Goal: Find contact information: Find contact information

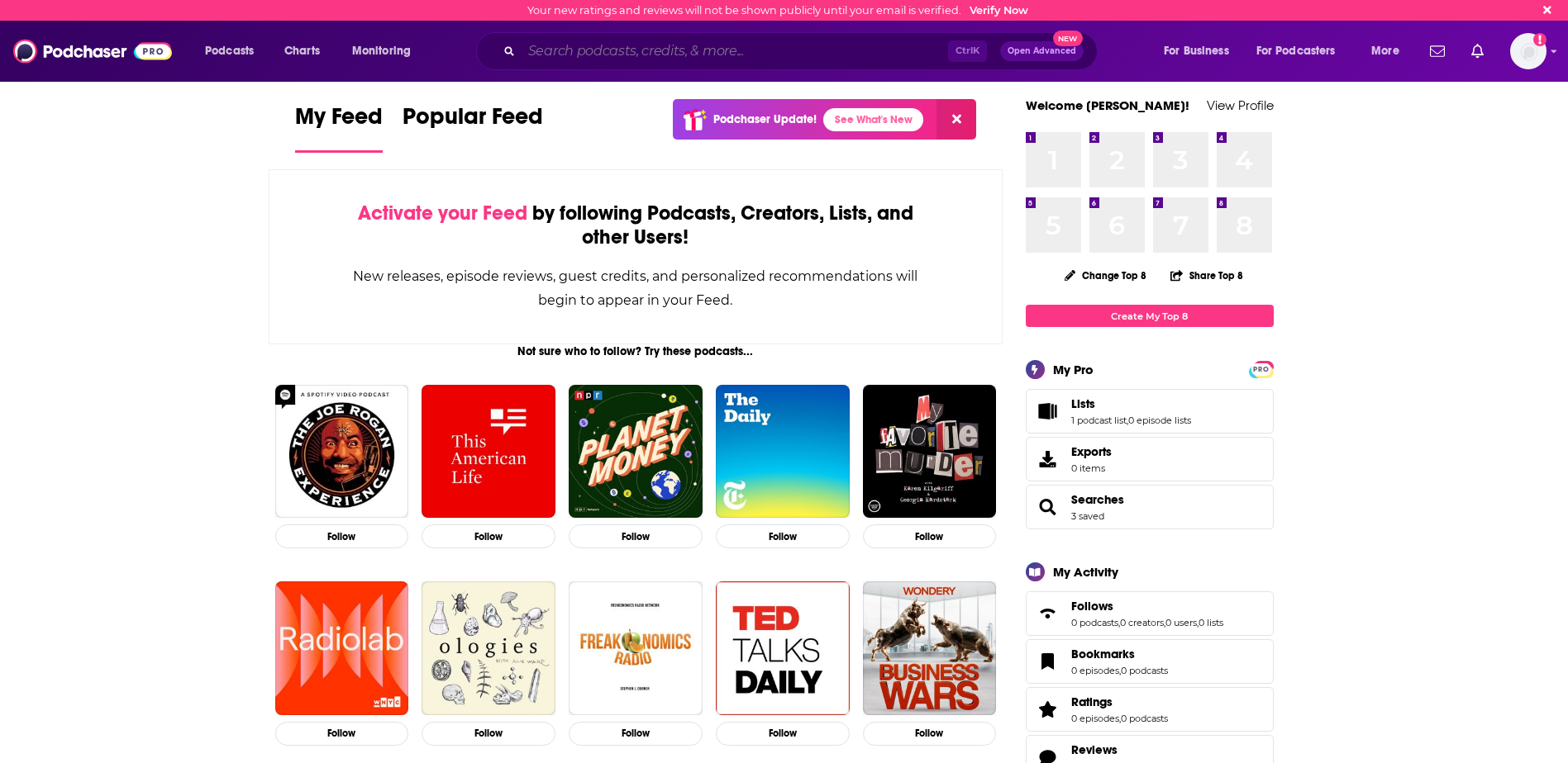
click at [694, 45] on input "Search podcasts, credits, & more..." at bounding box center [734, 51] width 426 height 26
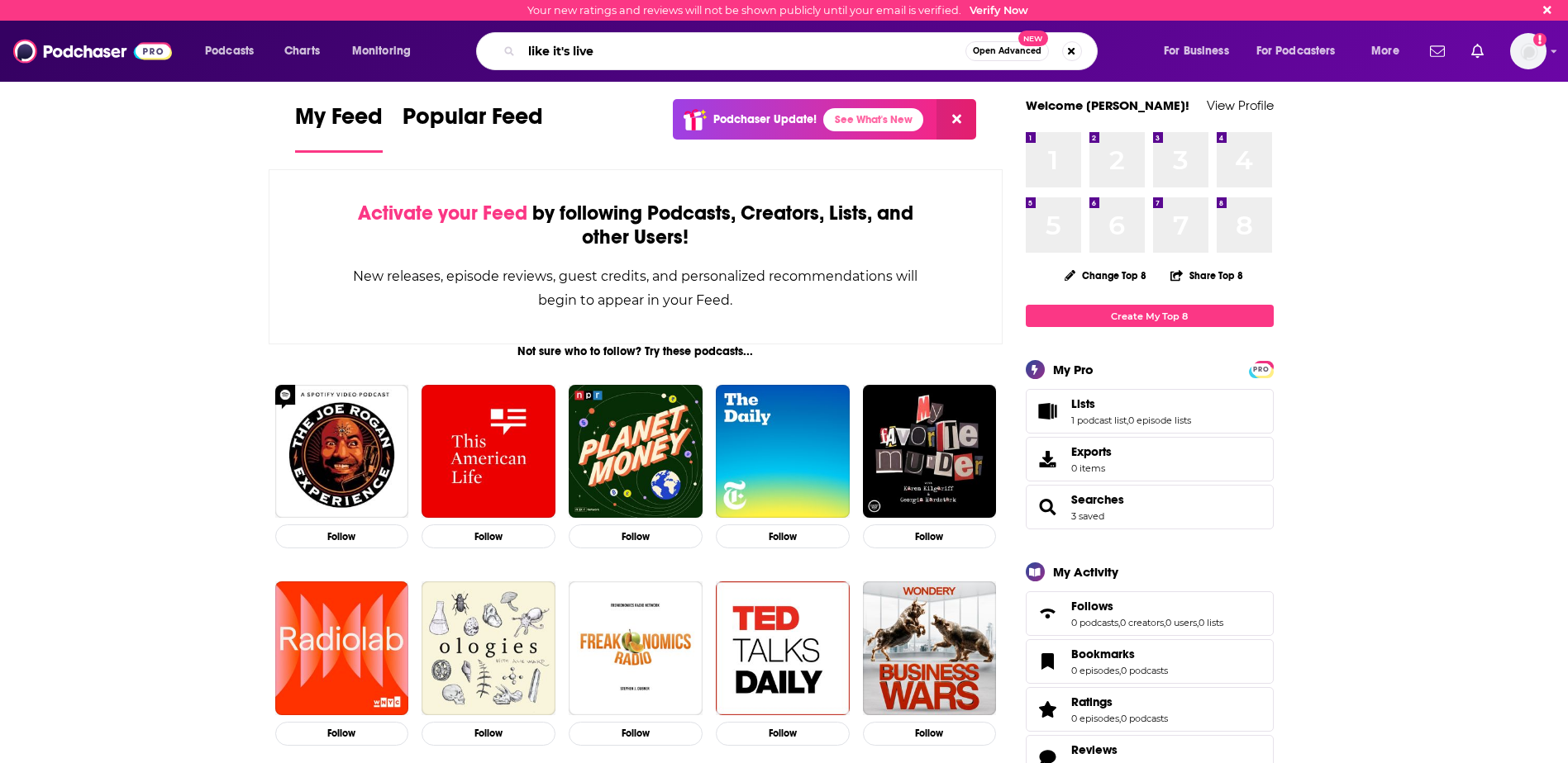
type input "like it's live"
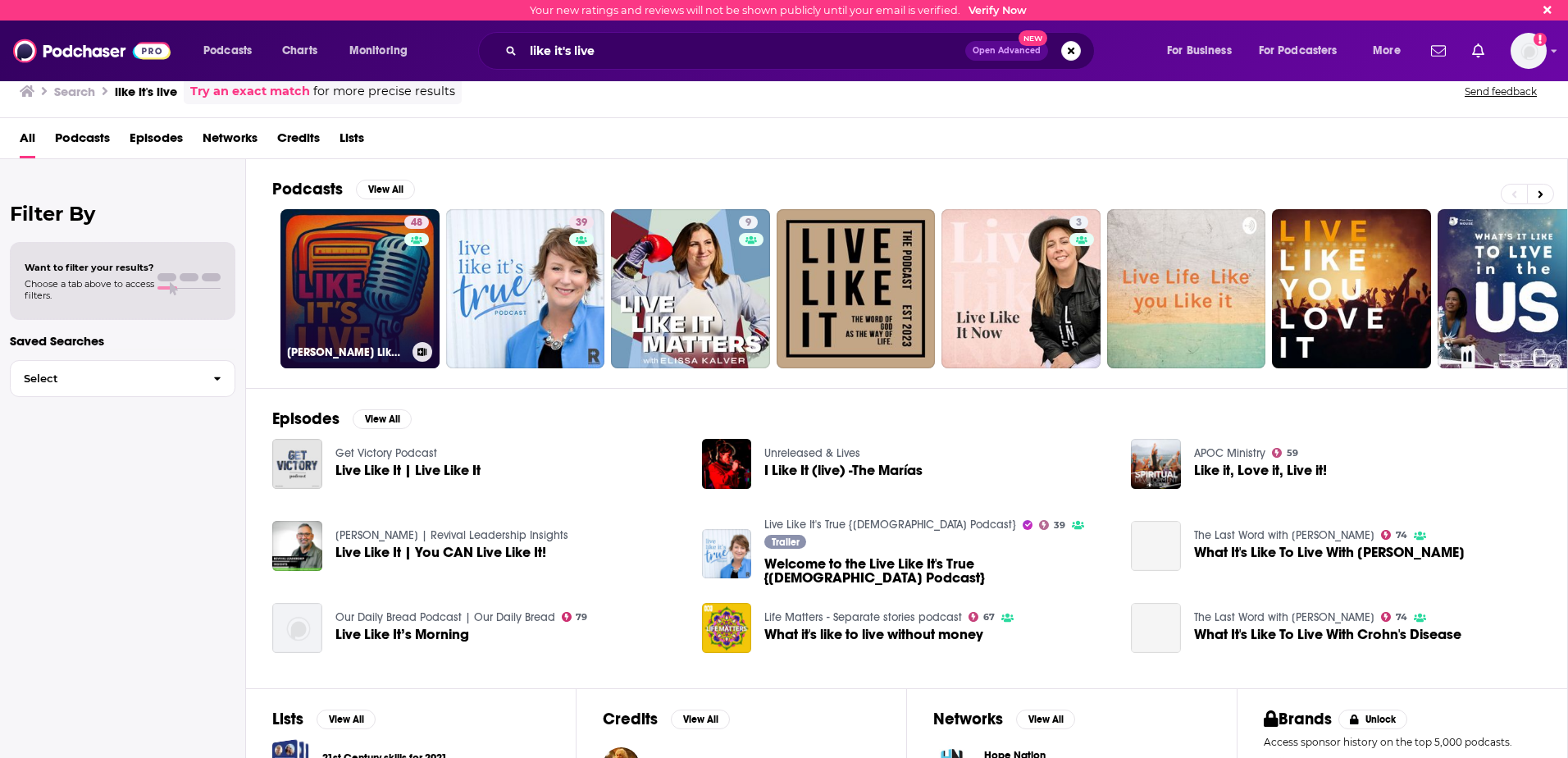
click at [397, 297] on link "48 [PERSON_NAME] Like It's Live" at bounding box center [360, 289] width 159 height 159
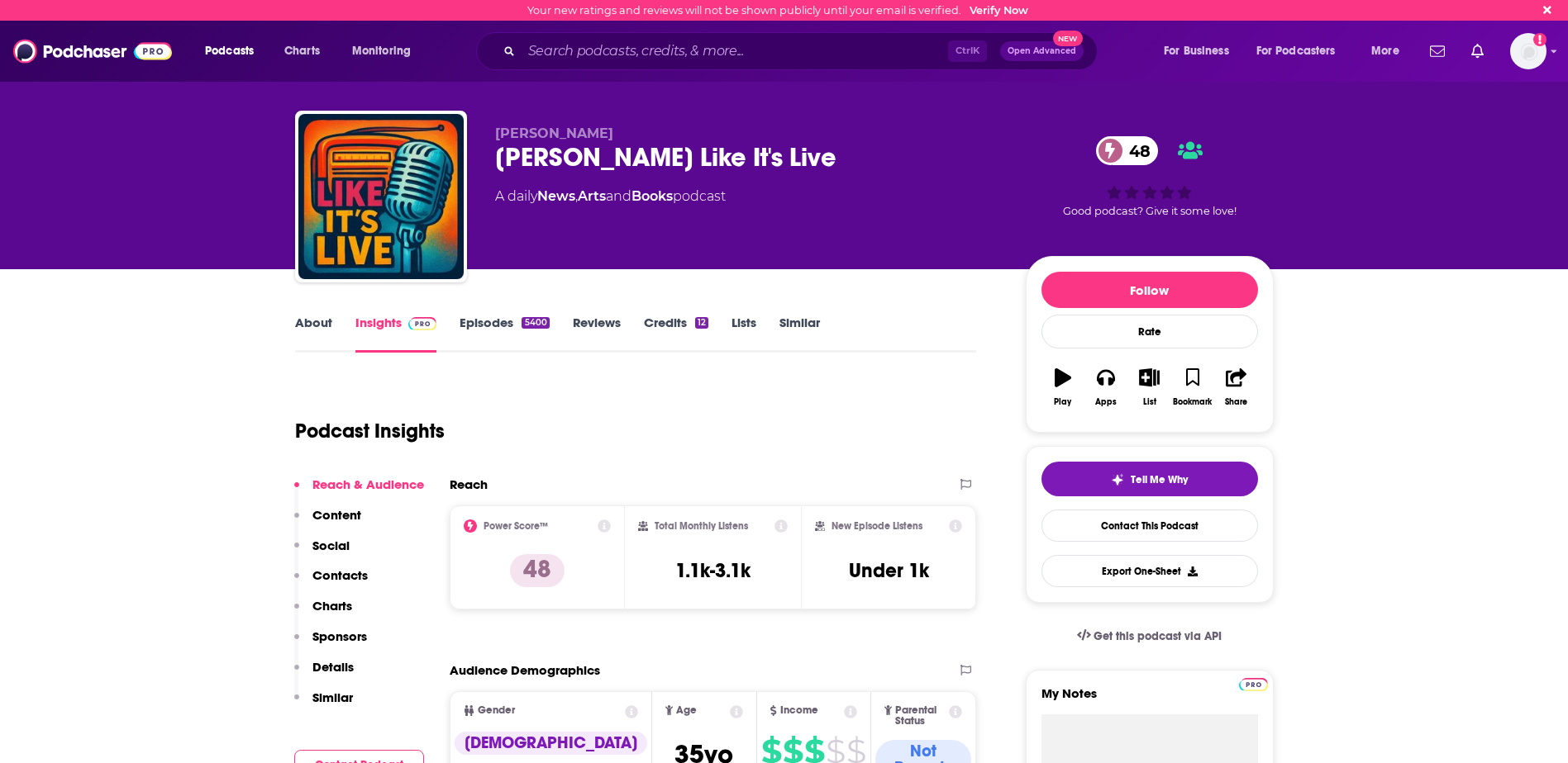
scroll to position [83, 0]
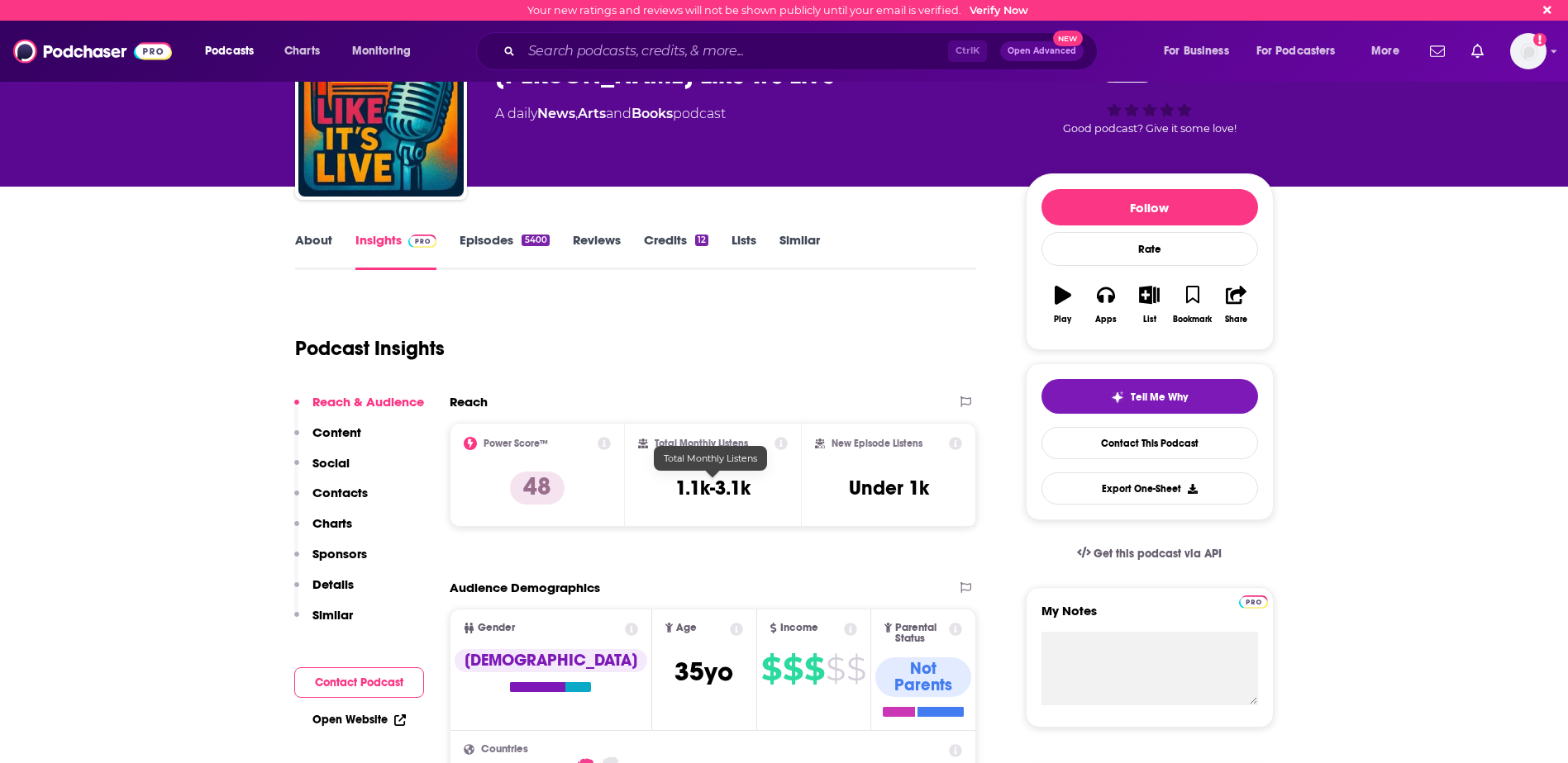
drag, startPoint x: 673, startPoint y: 491, endPoint x: 785, endPoint y: 473, distance: 113.4
click at [785, 473] on div "Total Monthly Listens 1.1k-3.1k" at bounding box center [712, 475] width 150 height 76
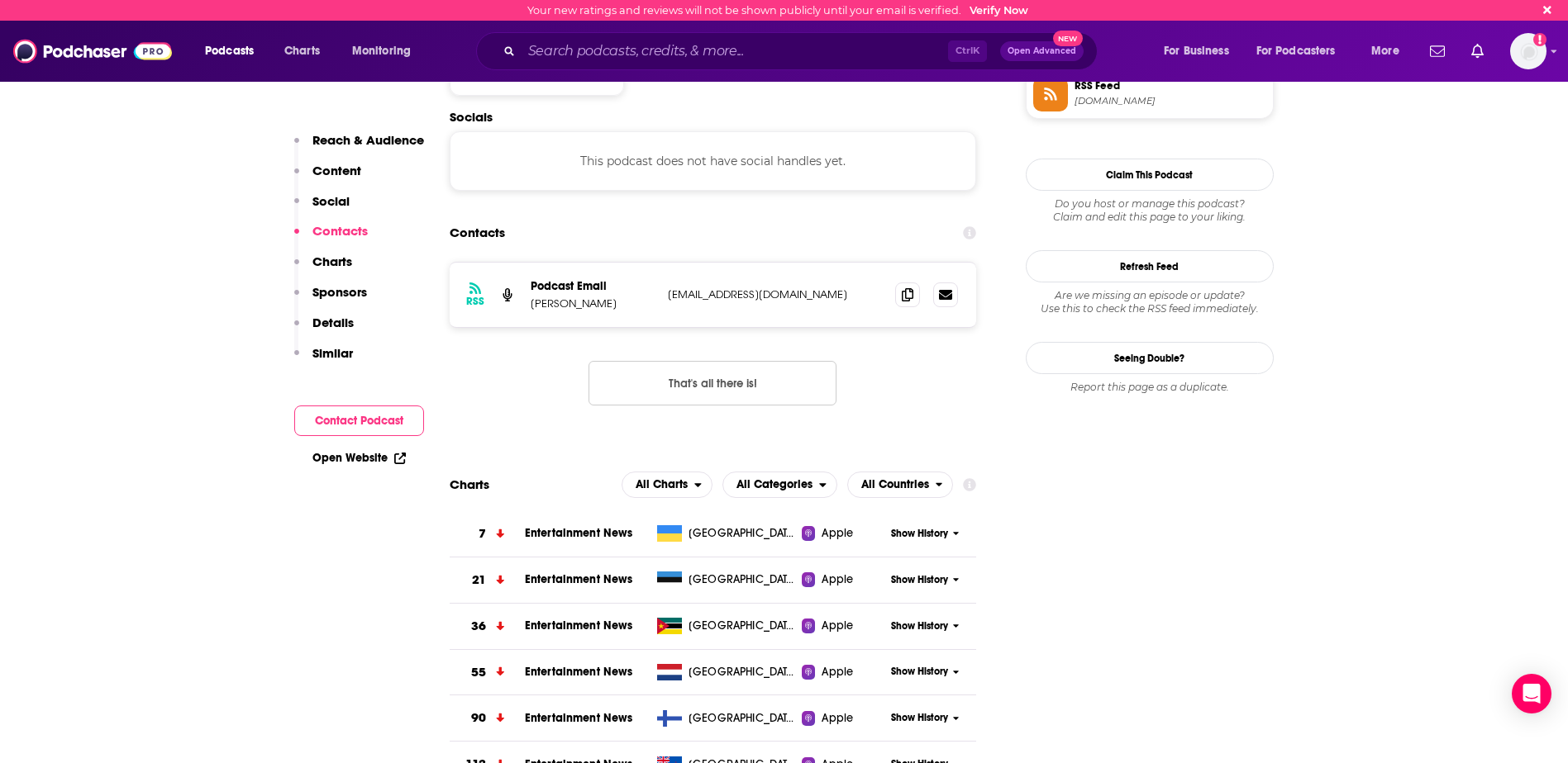
scroll to position [1405, 0]
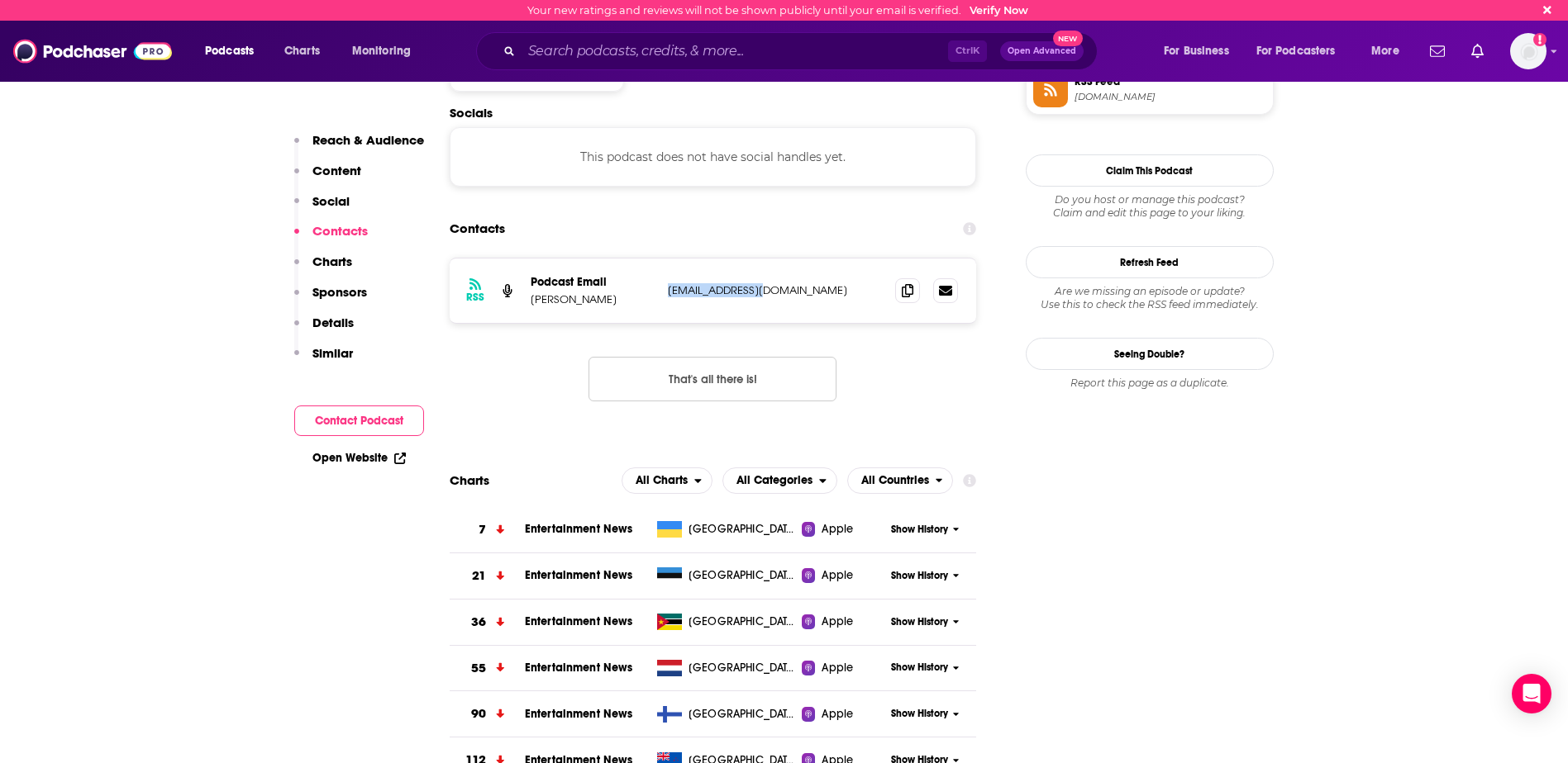
drag, startPoint x: 779, startPoint y: 232, endPoint x: 665, endPoint y: 233, distance: 114.0
click at [665, 258] on div "RSS Podcast Email [PERSON_NAME] [EMAIL_ADDRESS][DOMAIN_NAME] [EMAIL_ADDRESS][DO…" at bounding box center [713, 290] width 527 height 64
copy p "[EMAIL_ADDRESS][DOMAIN_NAME]"
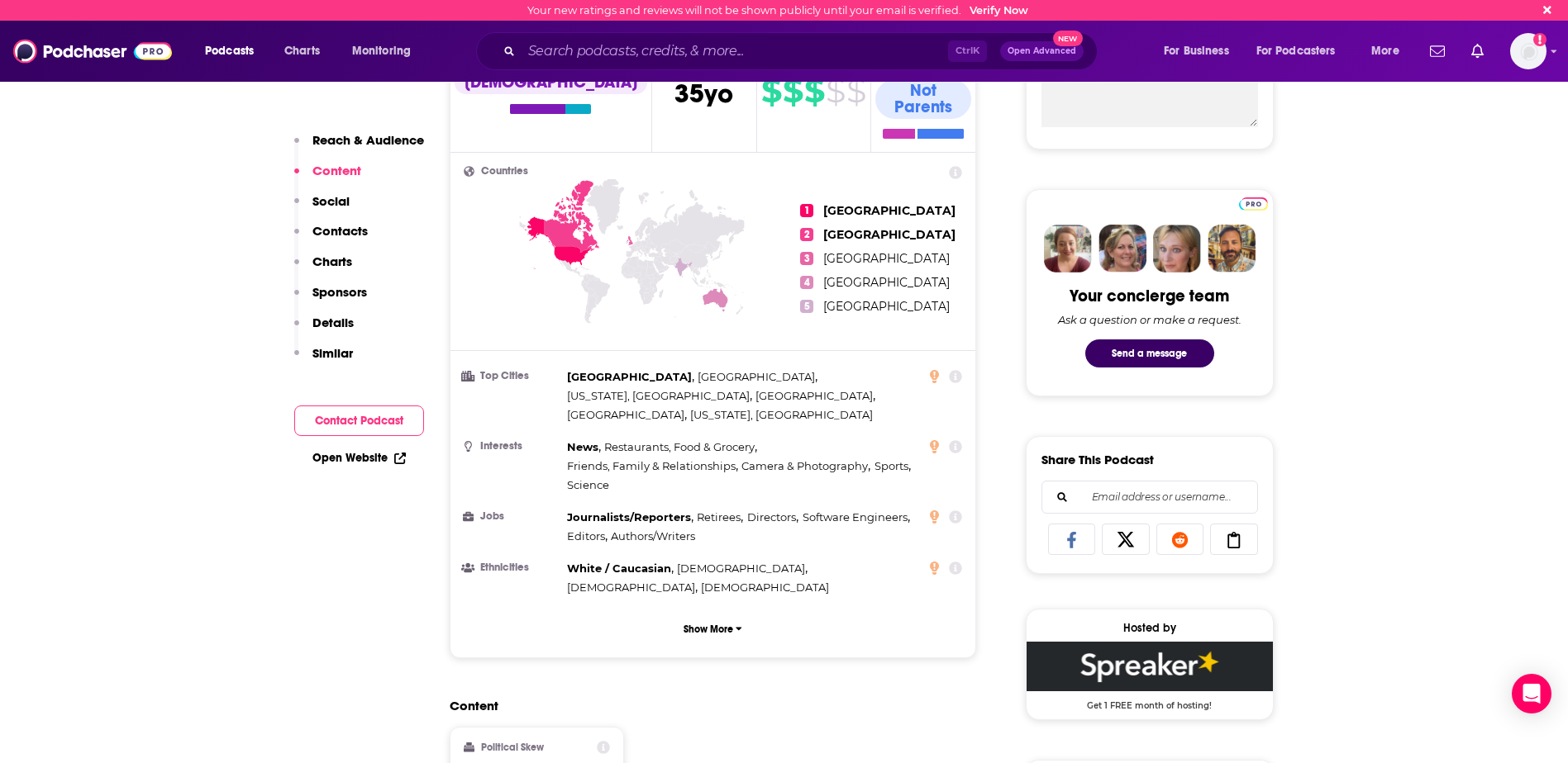
scroll to position [330, 0]
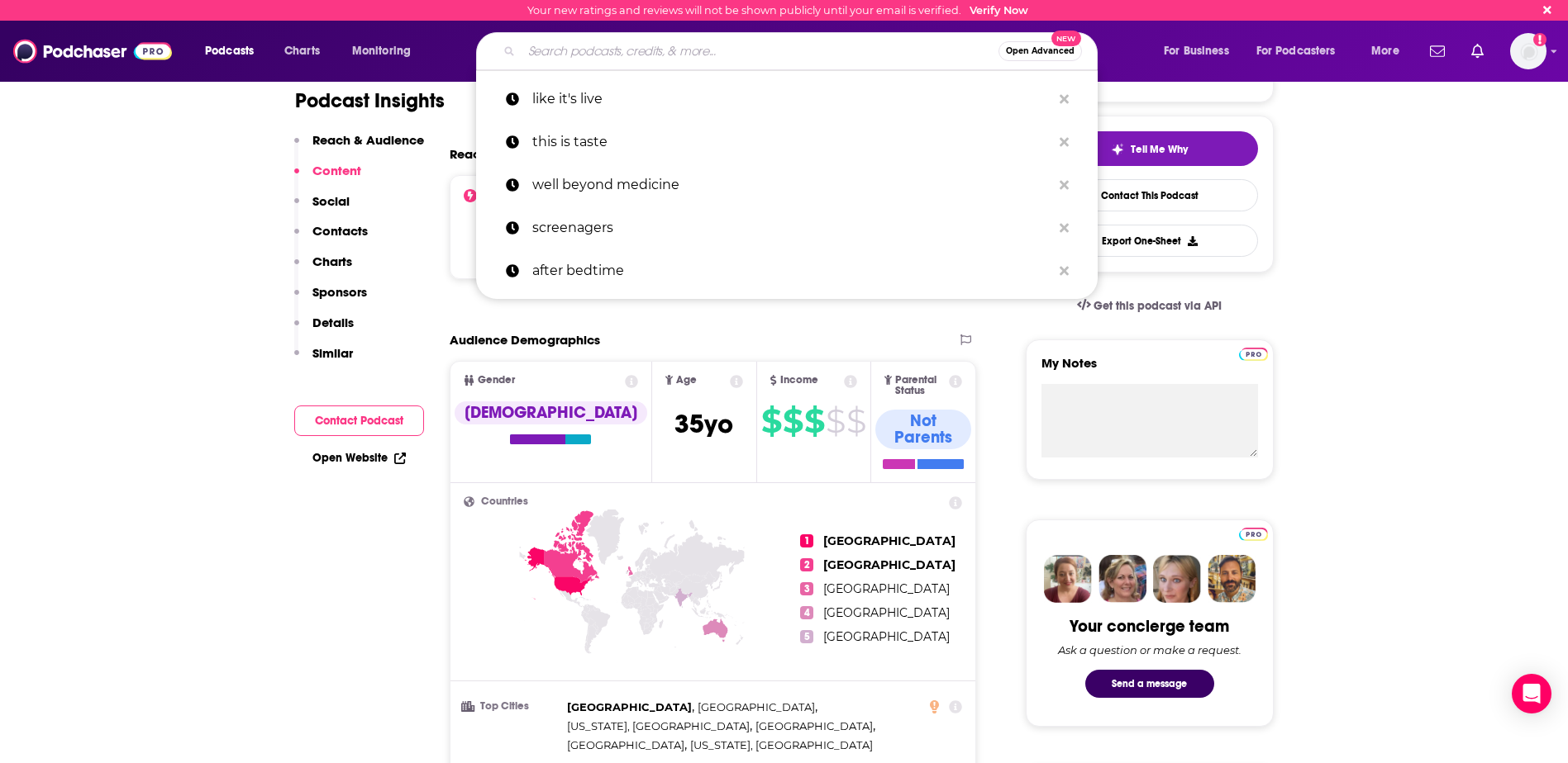
click at [544, 48] on input "Search podcasts, credits, & more..." at bounding box center [760, 51] width 477 height 26
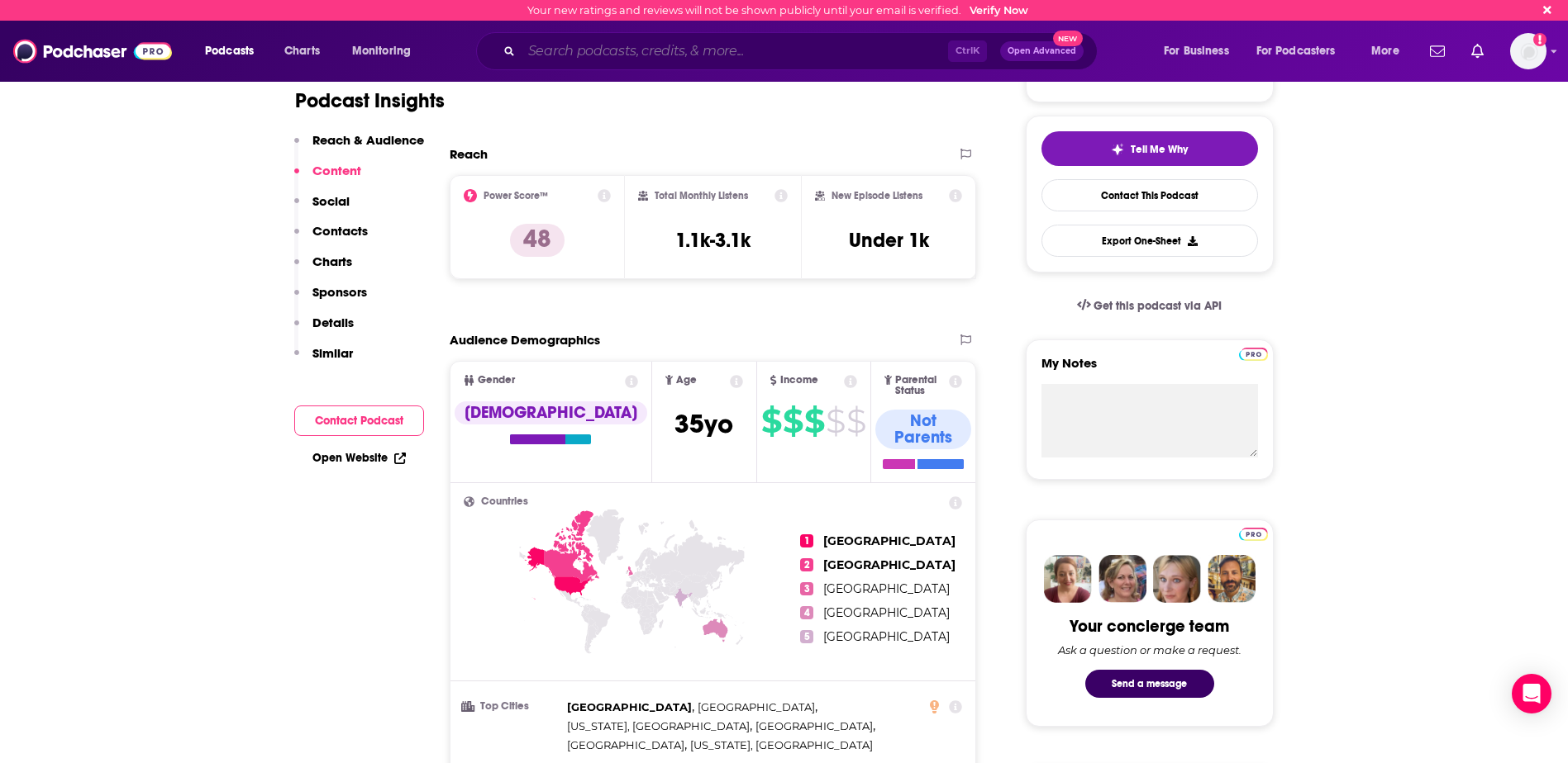
click at [579, 51] on input "Search podcasts, credits, & more..." at bounding box center [734, 51] width 426 height 26
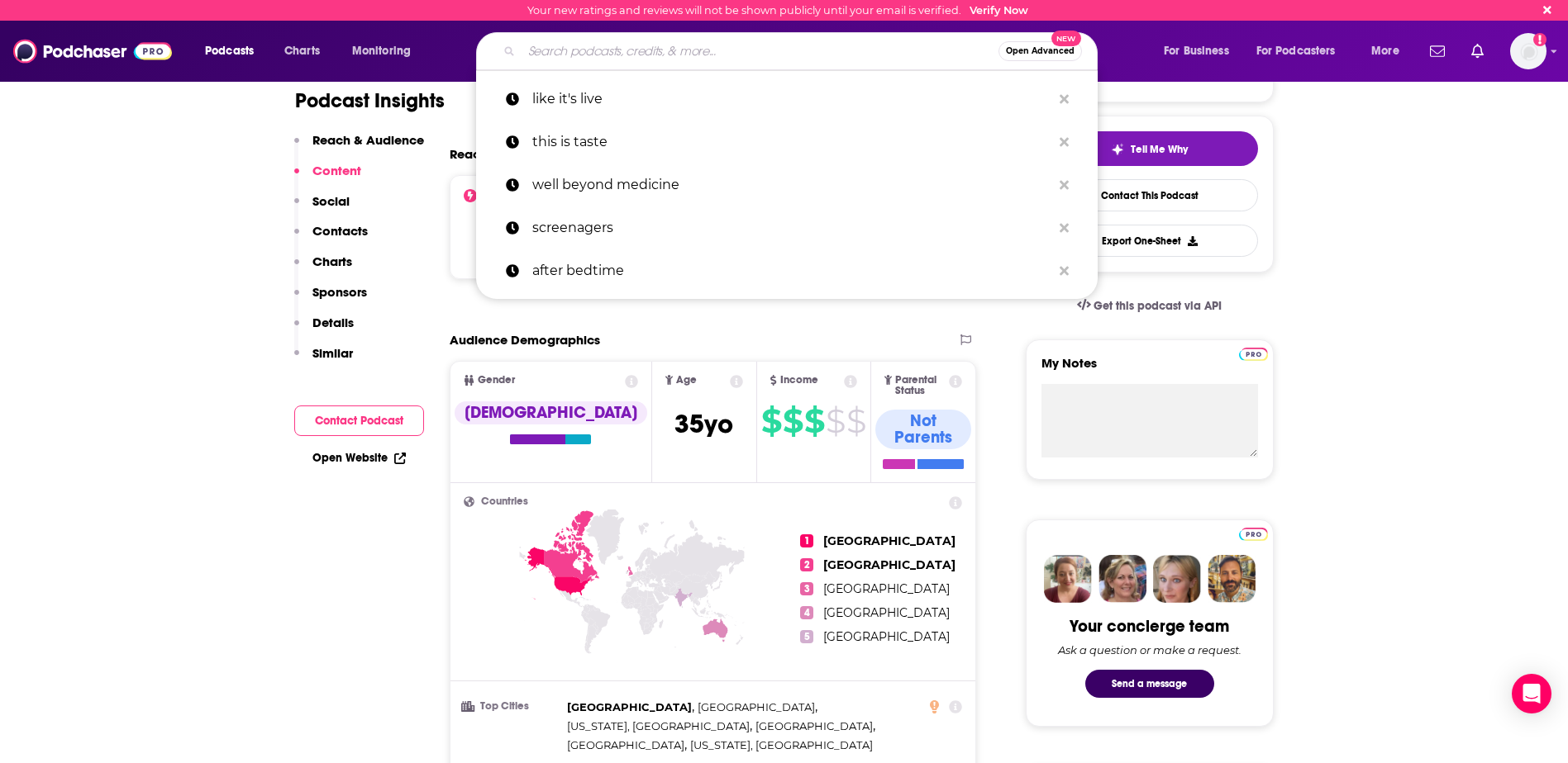
paste input "Solvitur Ambulando"
type input "Solvitur Ambulando"
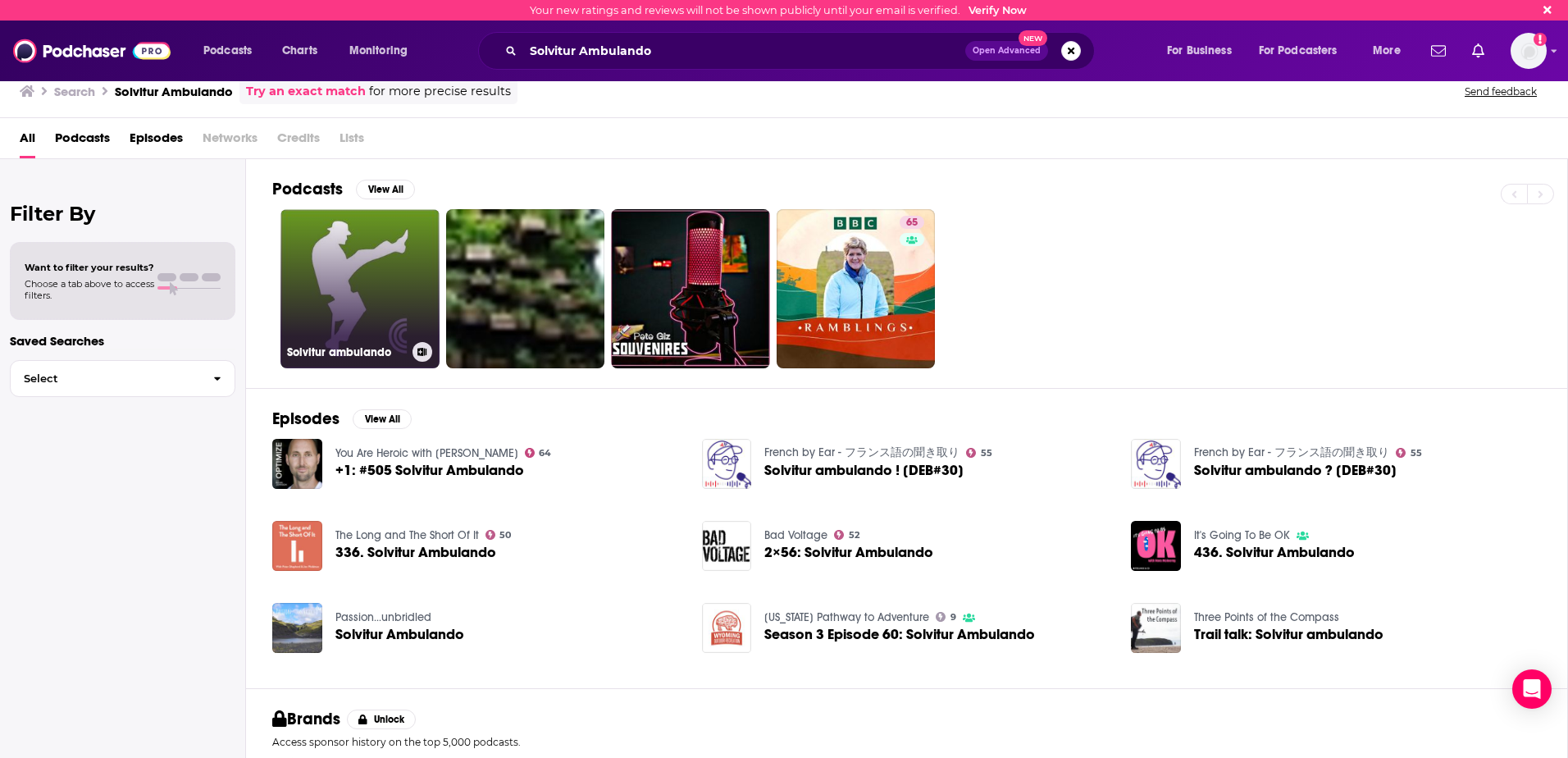
click at [329, 251] on link "Solvitur ambulando" at bounding box center [360, 289] width 159 height 159
